Goal: Communication & Community: Answer question/provide support

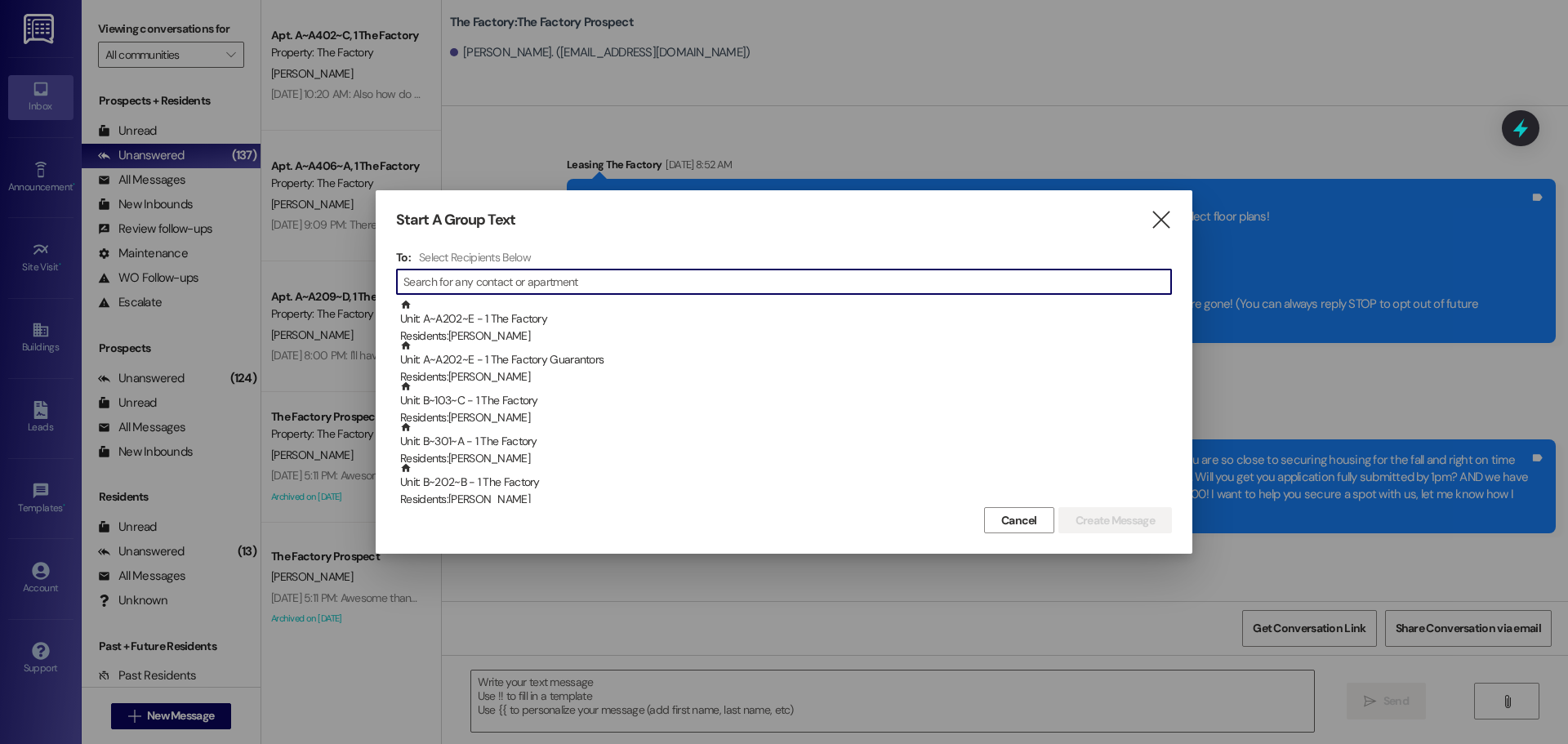
click at [484, 283] on input at bounding box center [788, 282] width 768 height 23
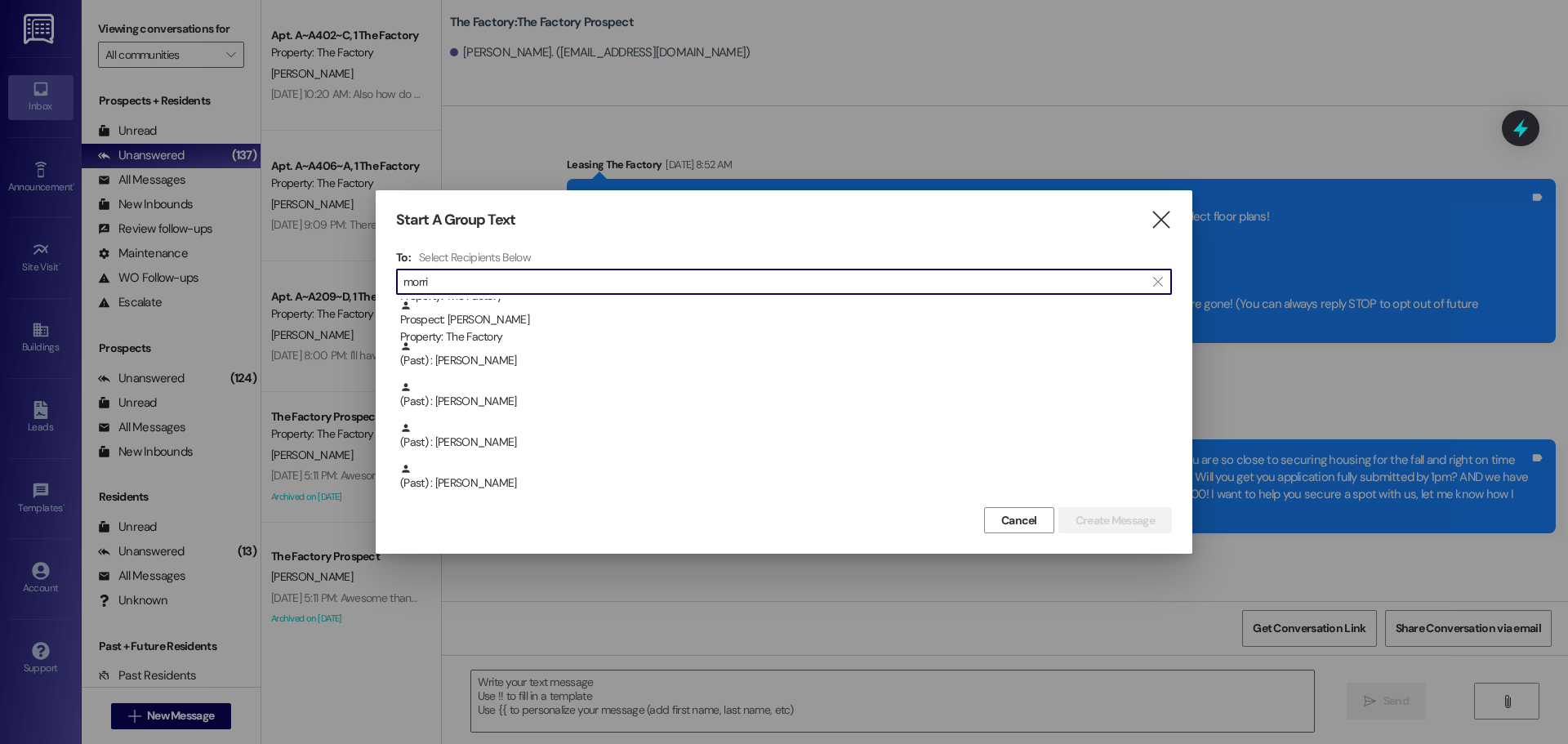
scroll to position [327, 0]
type input "morri"
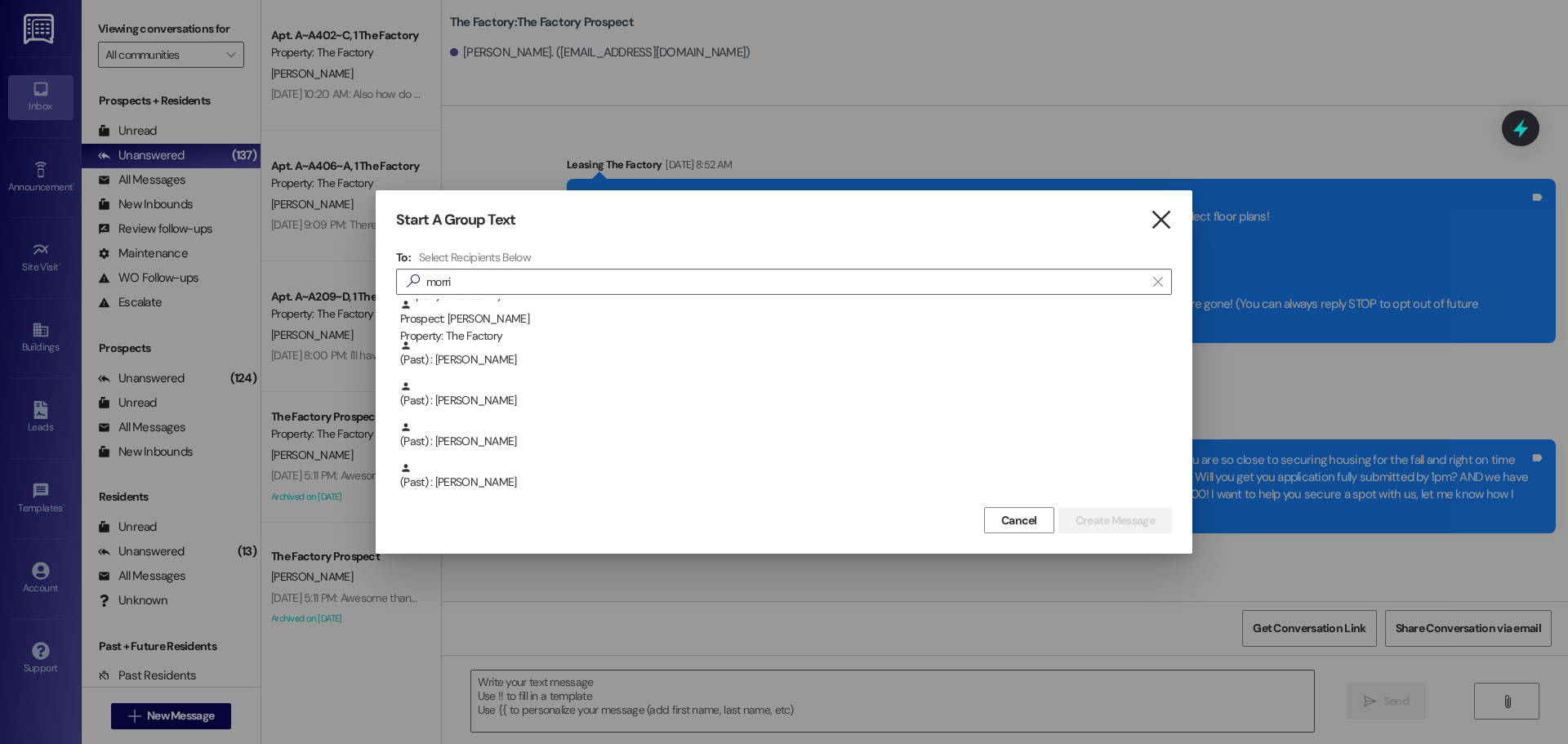
click at [1162, 215] on icon "" at bounding box center [1161, 220] width 22 height 17
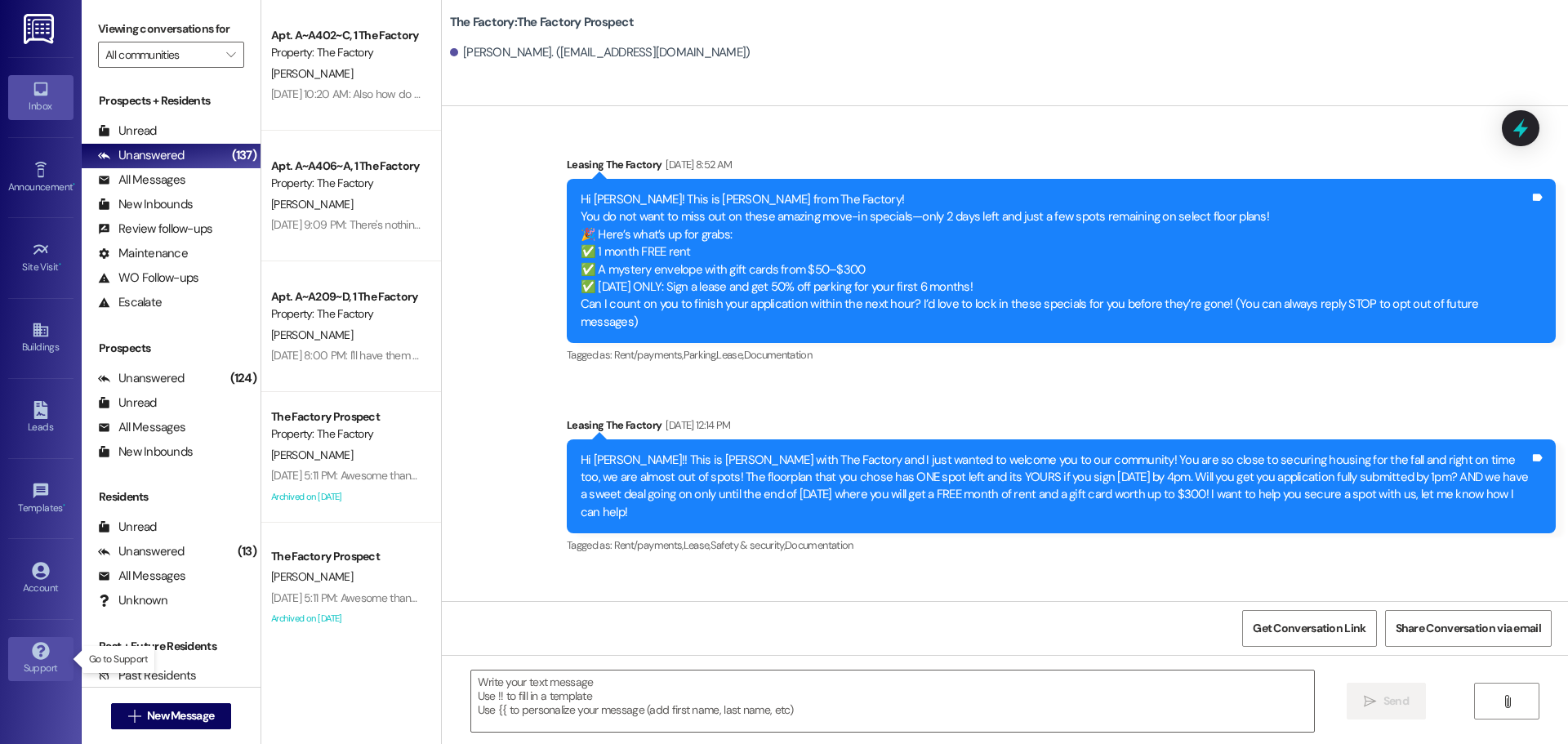
click at [52, 670] on div "Support" at bounding box center [41, 668] width 81 height 17
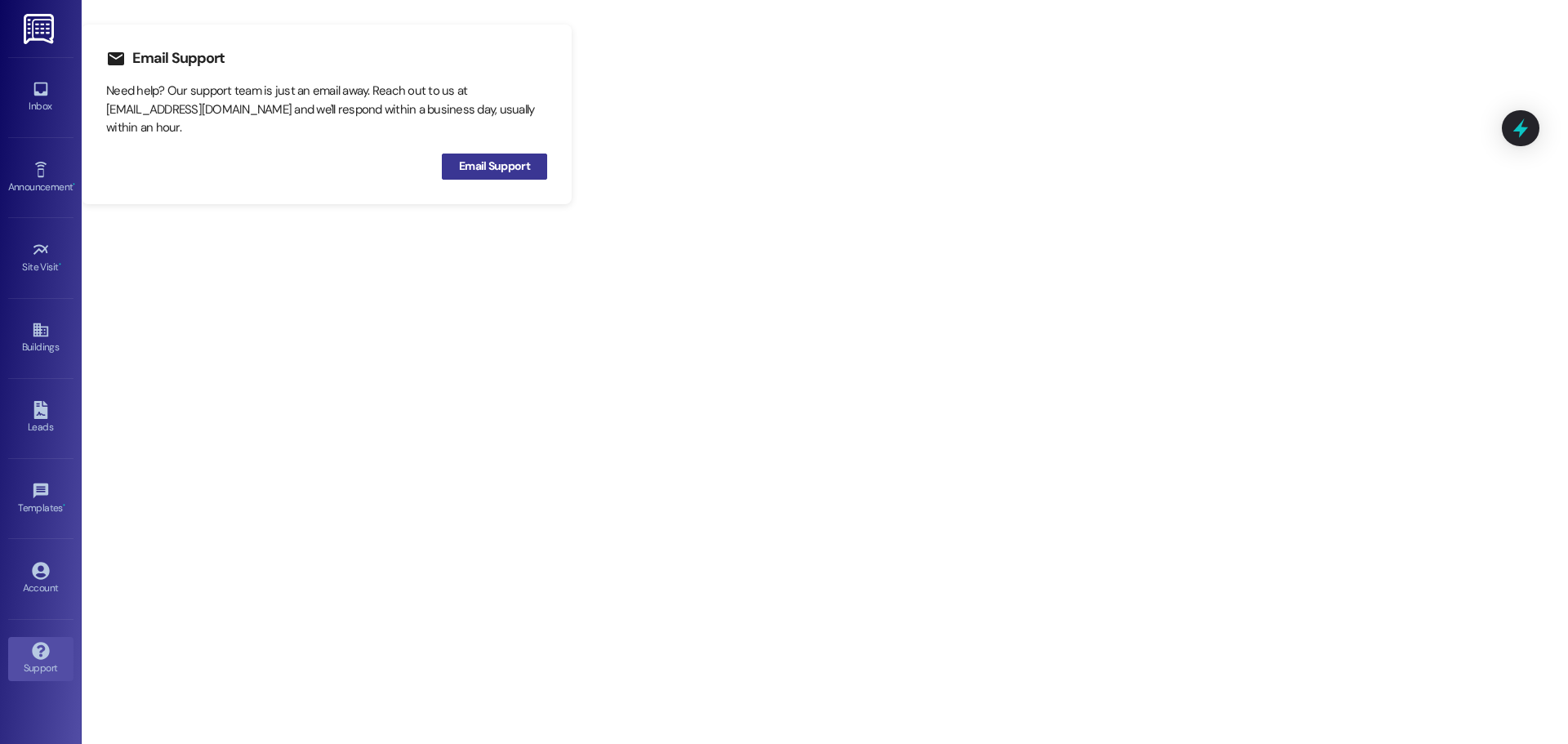
click at [497, 168] on span "Email Support" at bounding box center [494, 166] width 71 height 17
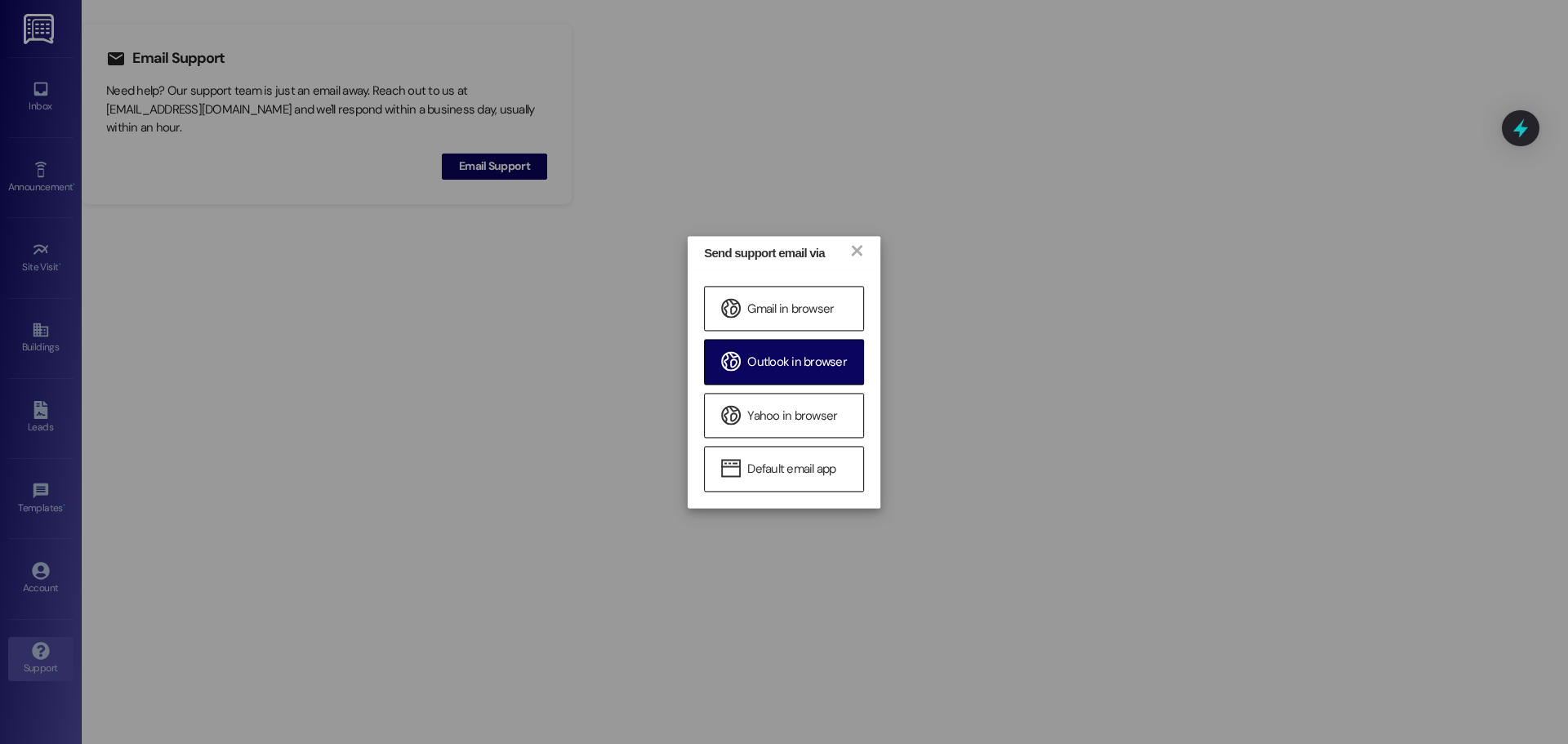
click at [774, 366] on span "Outlook in browser" at bounding box center [797, 363] width 100 height 17
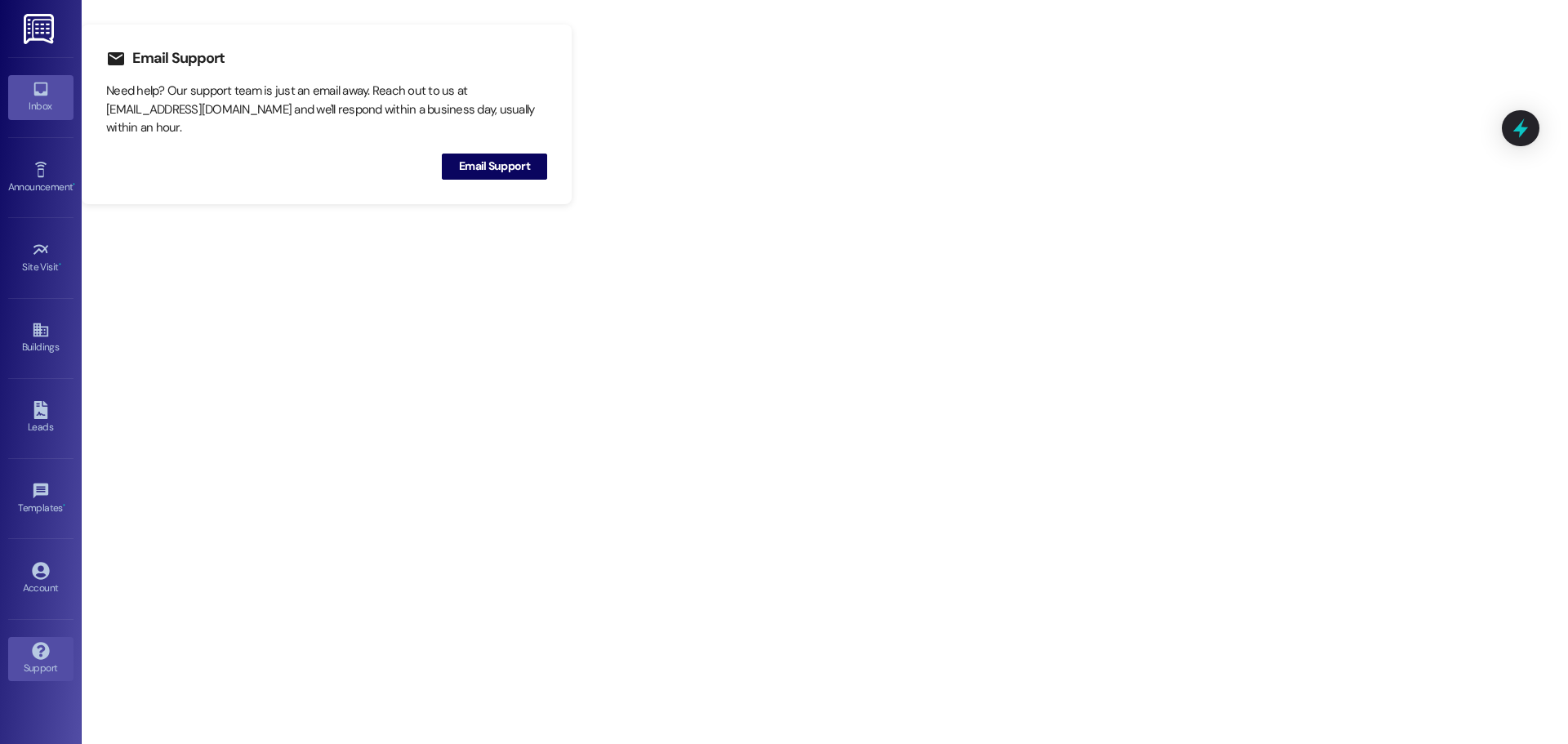
click at [34, 99] on div "Inbox" at bounding box center [41, 106] width 81 height 17
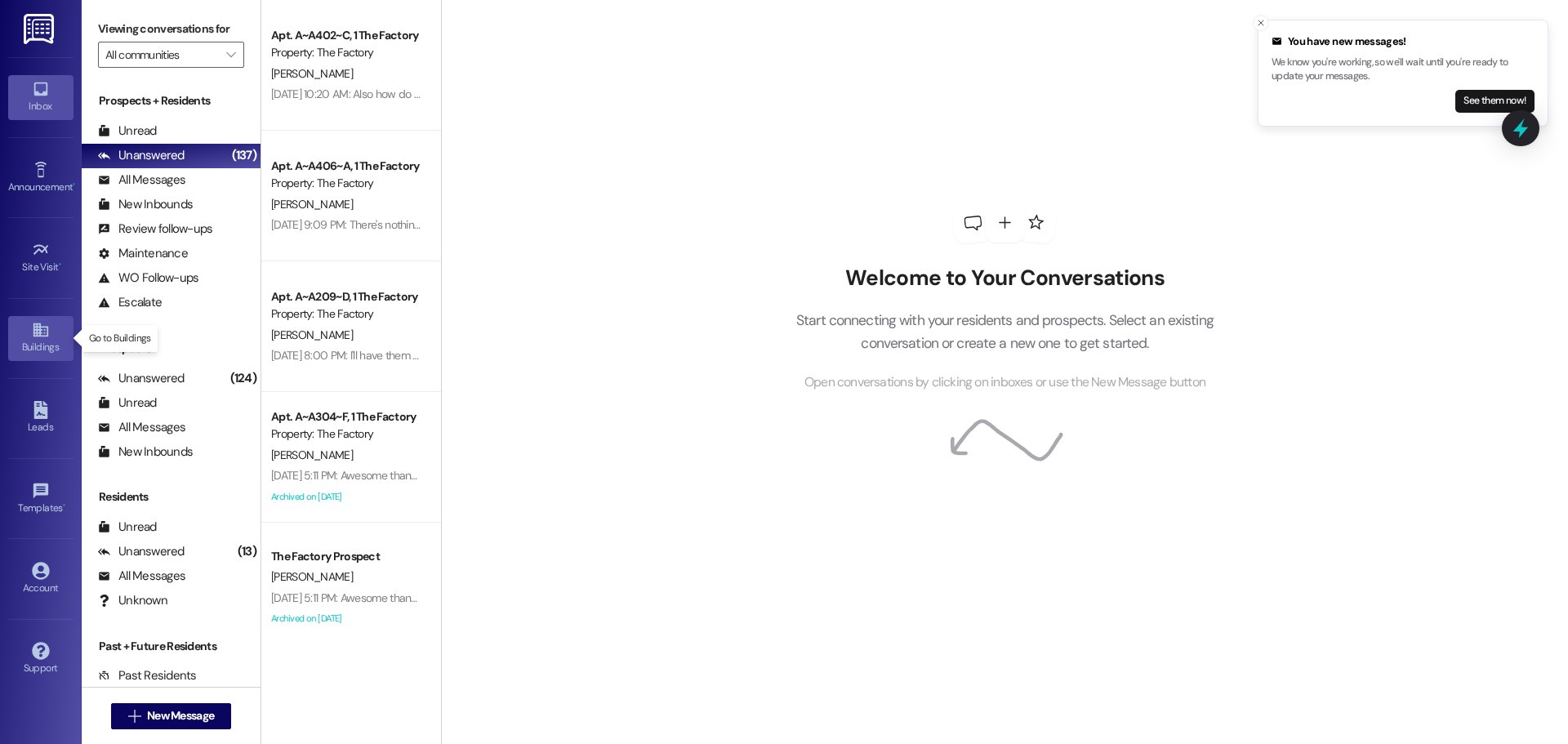
click at [38, 329] on icon at bounding box center [41, 330] width 18 height 18
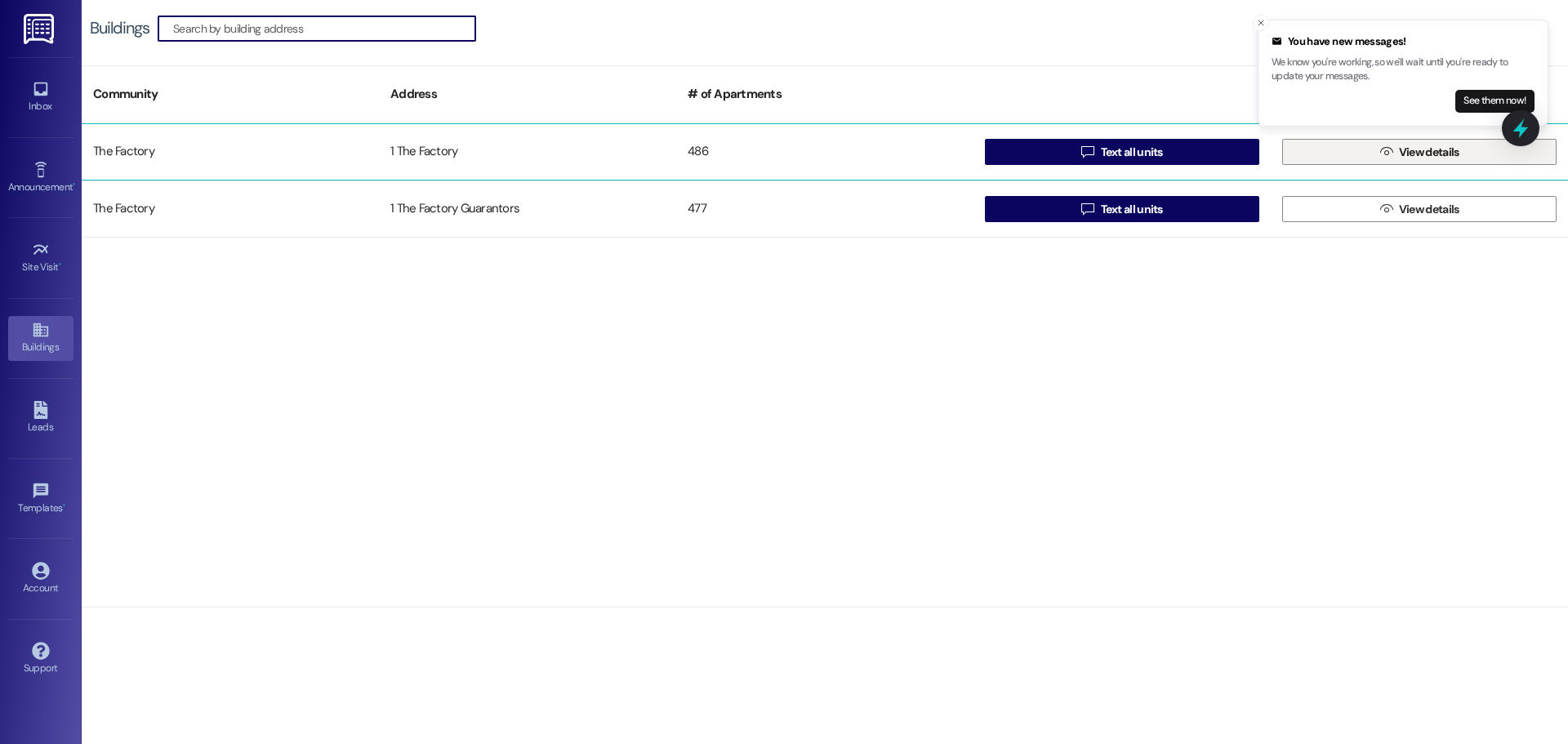
click at [1403, 154] on span "View details" at bounding box center [1429, 152] width 61 height 17
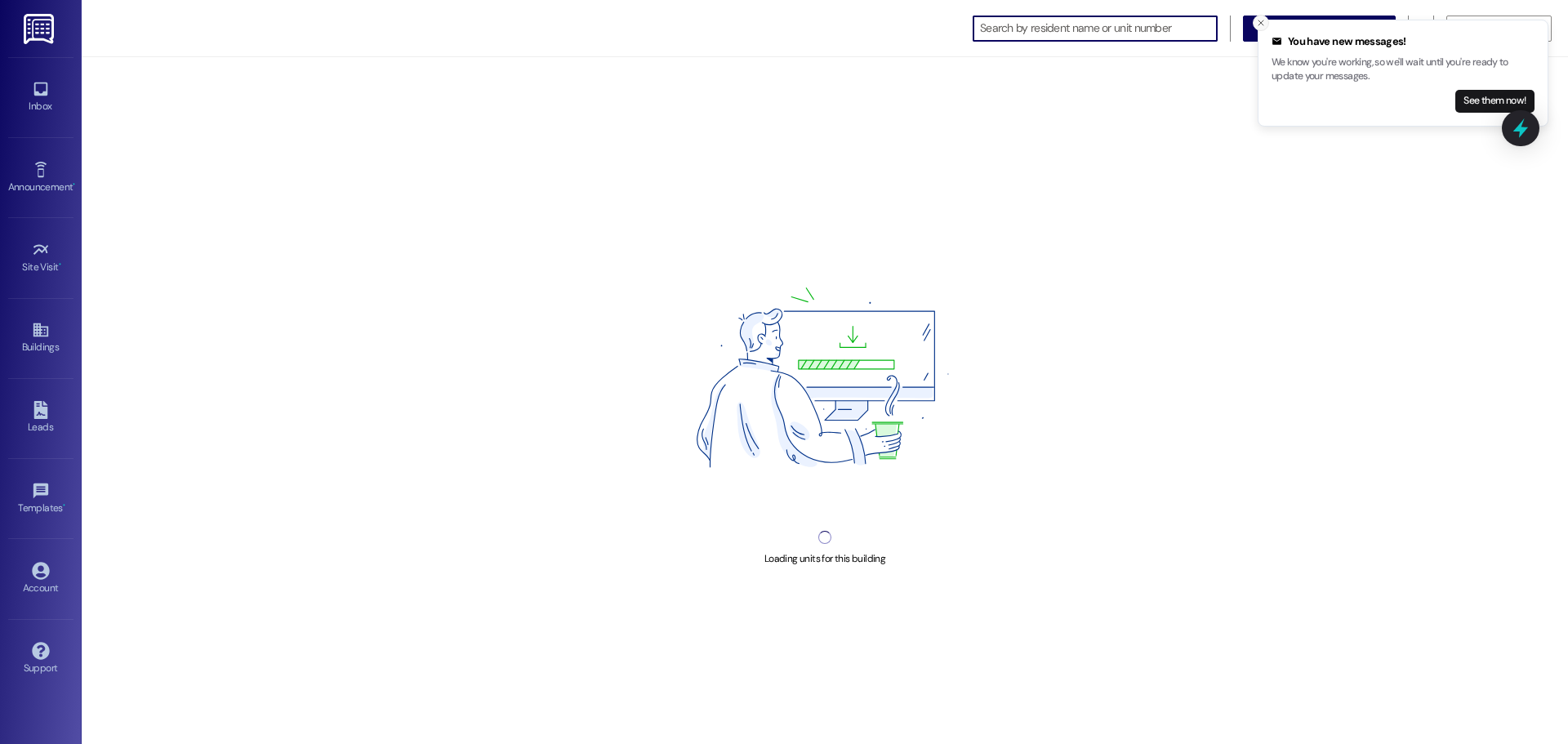
click at [1253, 23] on button "Close toast" at bounding box center [1261, 23] width 17 height 17
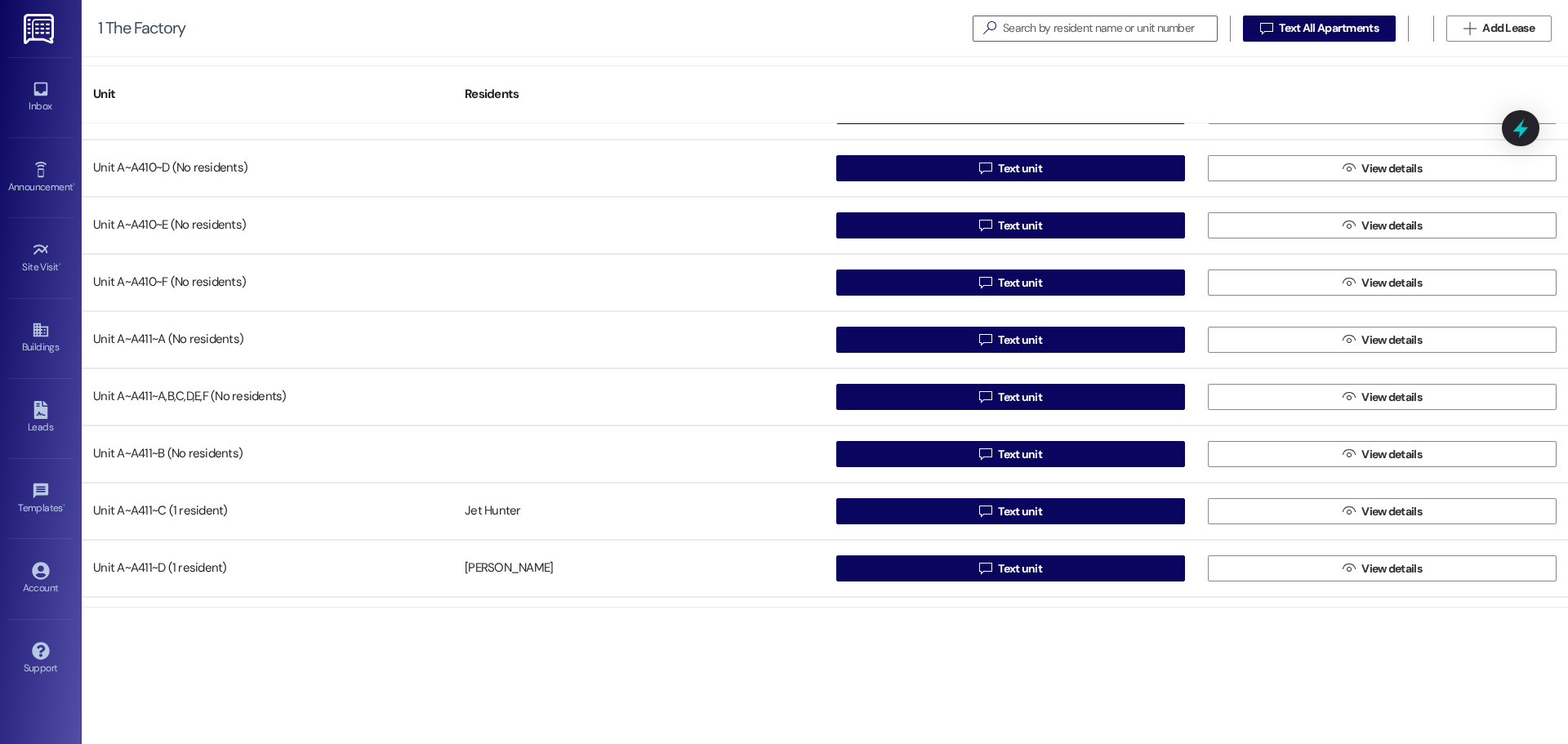
scroll to position [15852, 0]
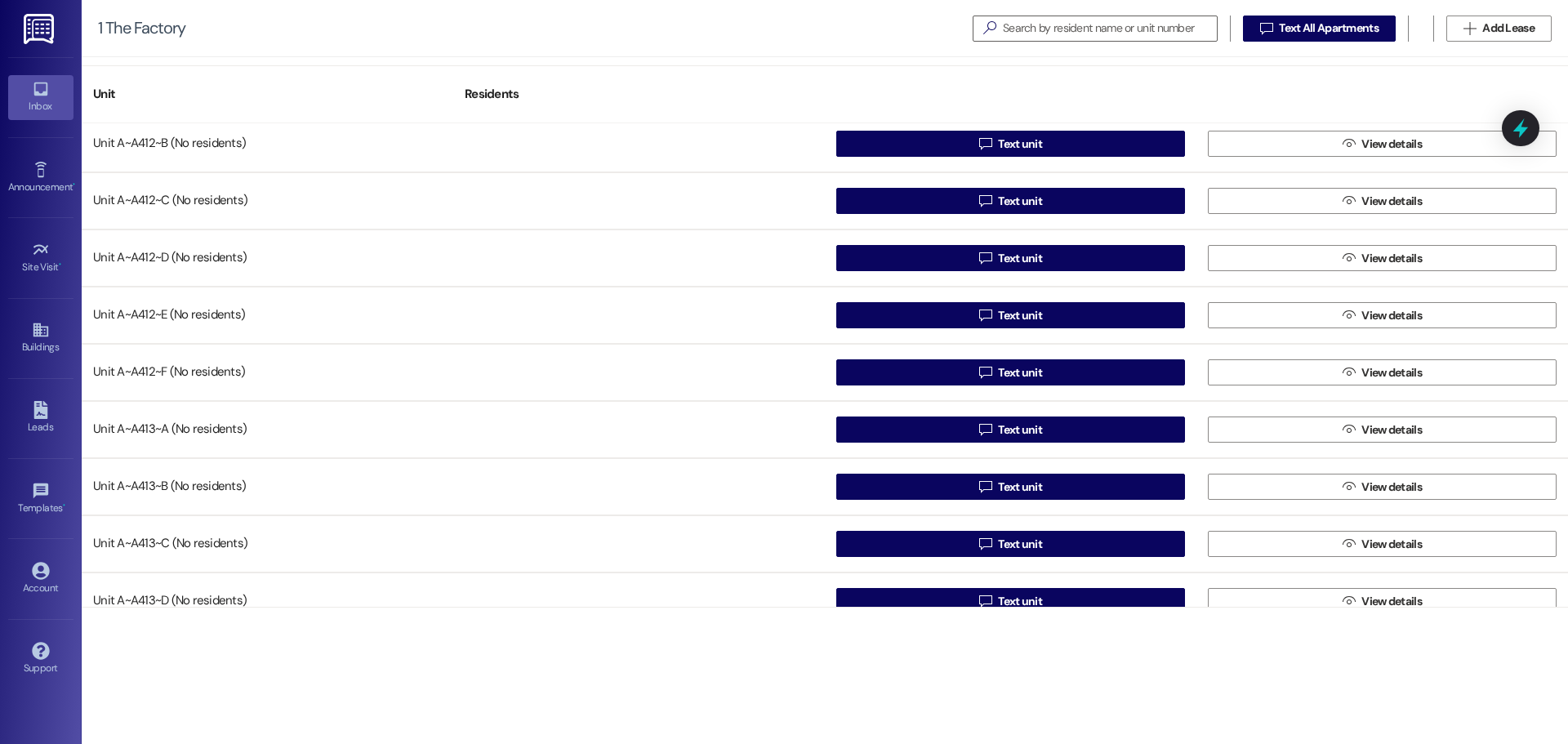
click at [39, 119] on link "Inbox" at bounding box center [41, 96] width 66 height 44
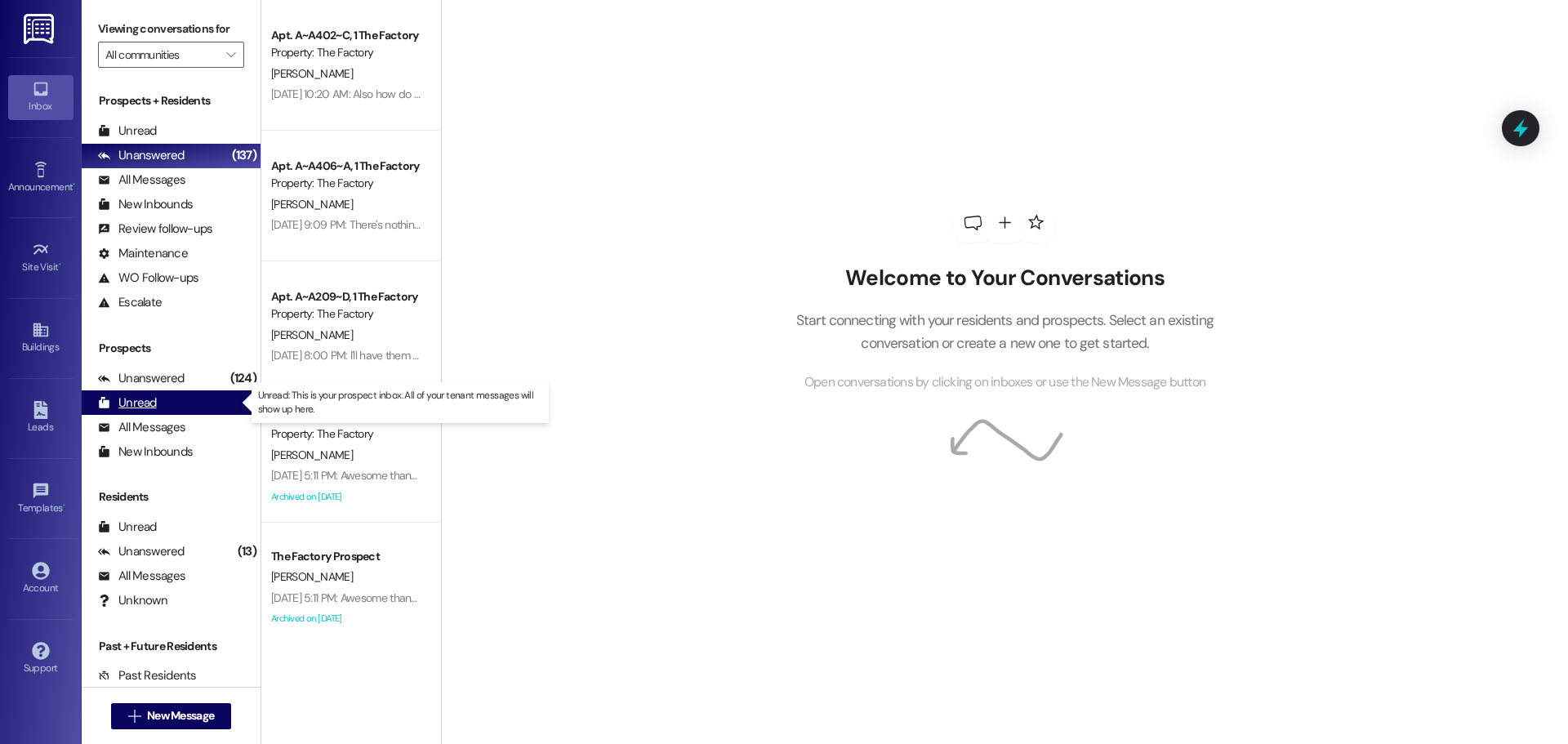
click at [179, 400] on div "Unread (0)" at bounding box center [170, 402] width 179 height 24
